Goal: Transaction & Acquisition: Subscribe to service/newsletter

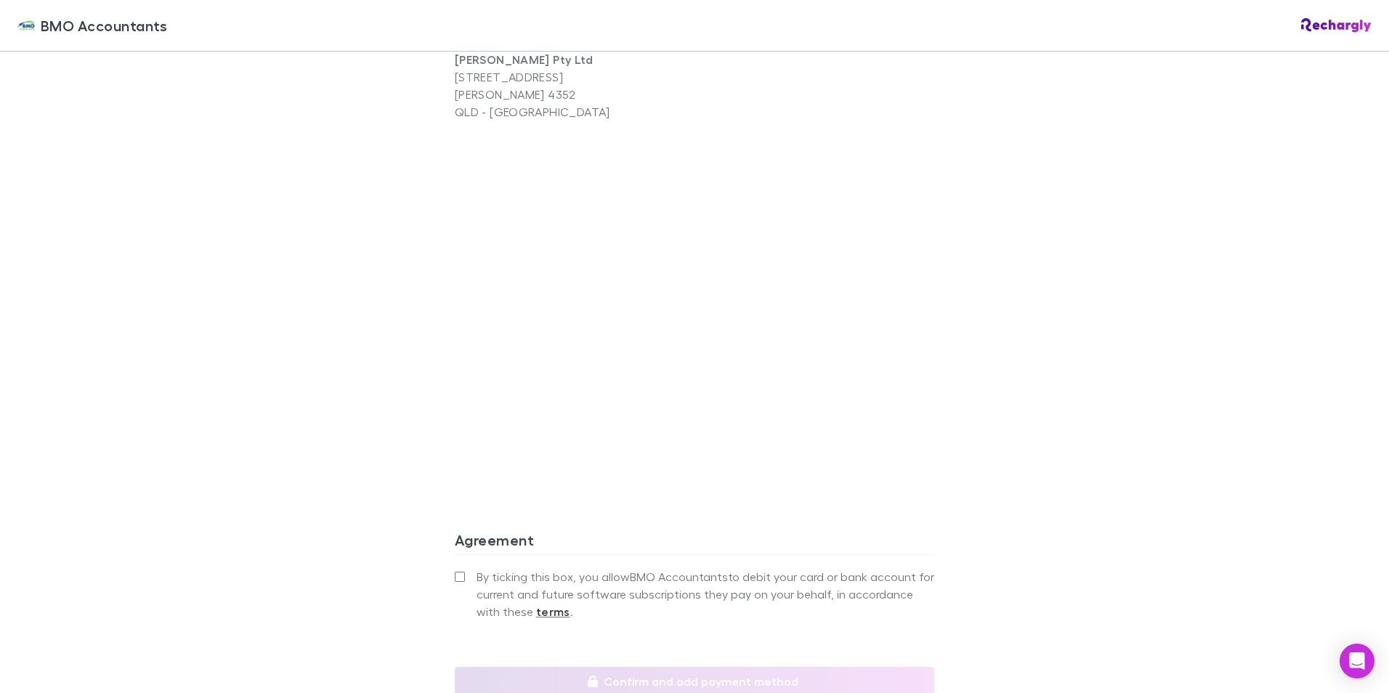
scroll to position [1017, 0]
click at [460, 564] on label "By ticking this box, you allow BMO Accountants to debit your card or bank accou…" at bounding box center [694, 590] width 479 height 52
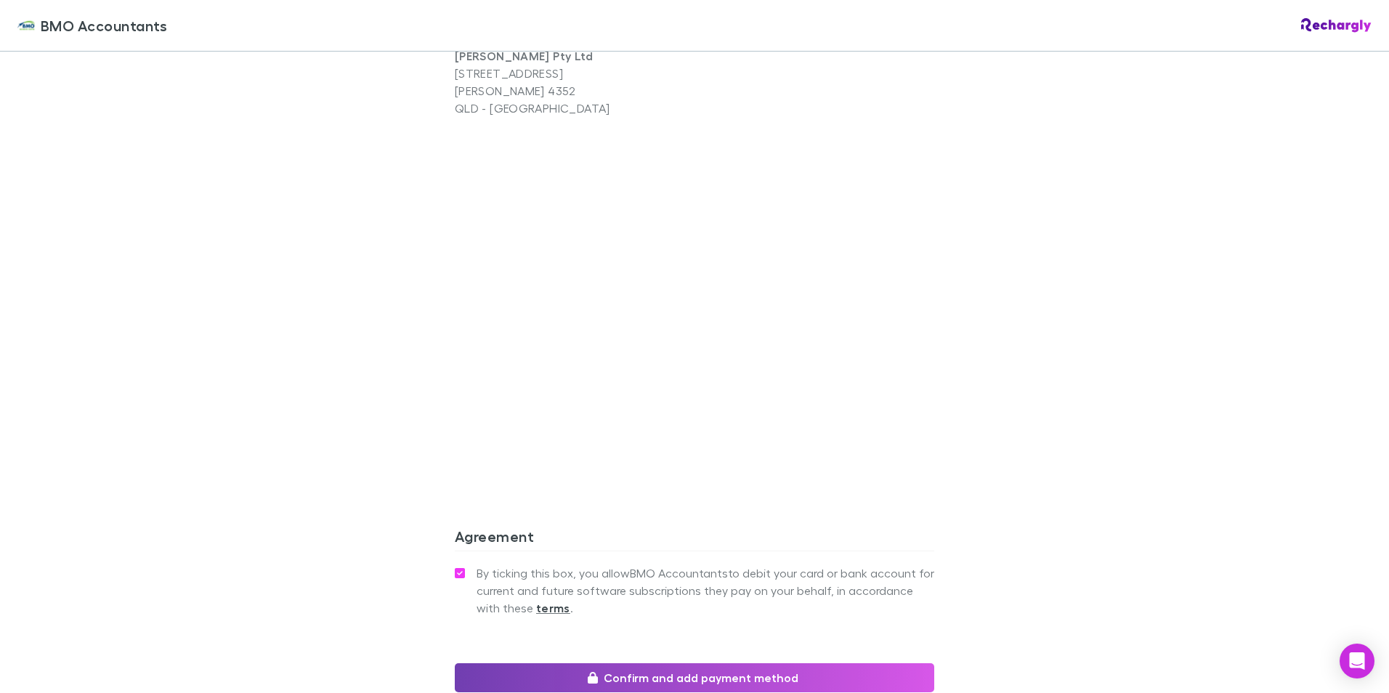
click at [547, 663] on button "Confirm and add payment method" at bounding box center [694, 677] width 479 height 29
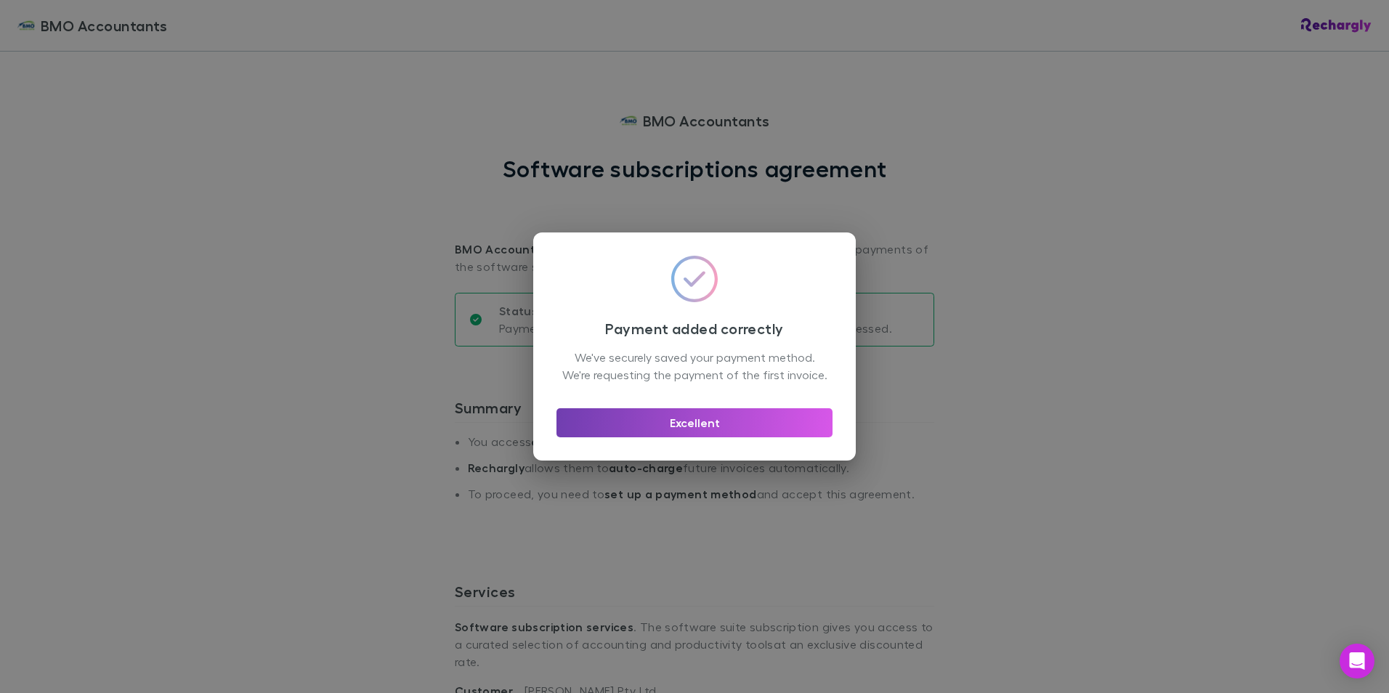
click at [671, 429] on button "Excellent" at bounding box center [694, 422] width 276 height 29
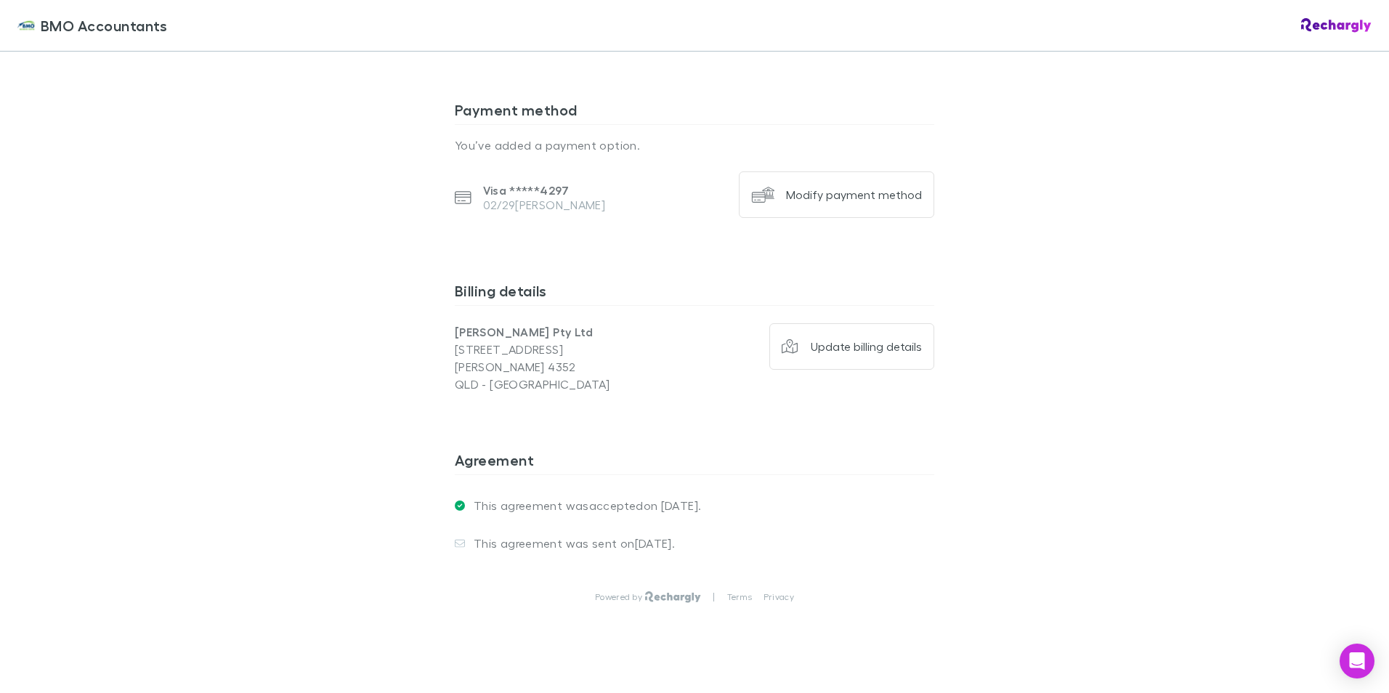
scroll to position [930, 0]
